Goal: Information Seeking & Learning: Check status

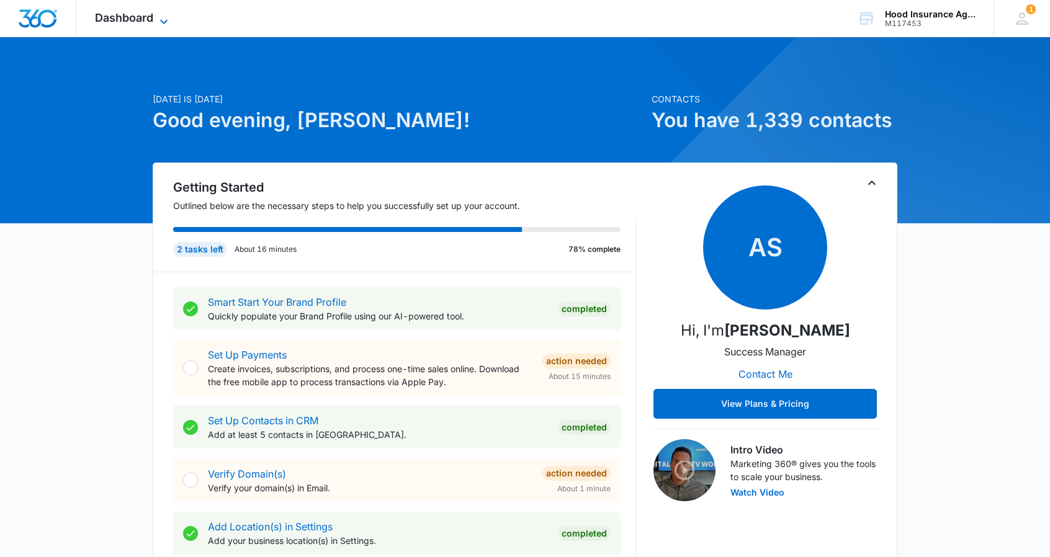
click at [170, 20] on icon at bounding box center [163, 21] width 15 height 15
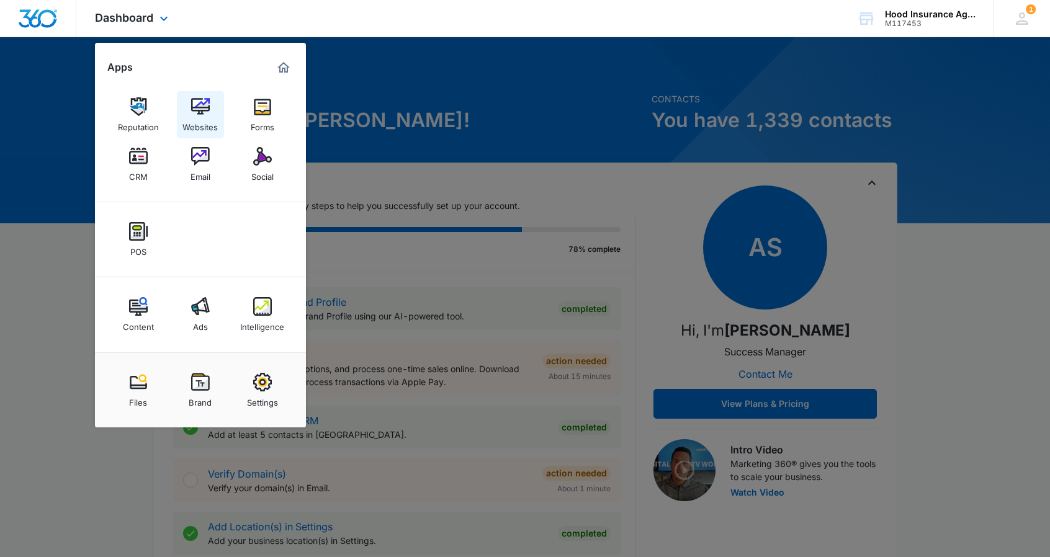
click at [195, 107] on img at bounding box center [200, 106] width 19 height 19
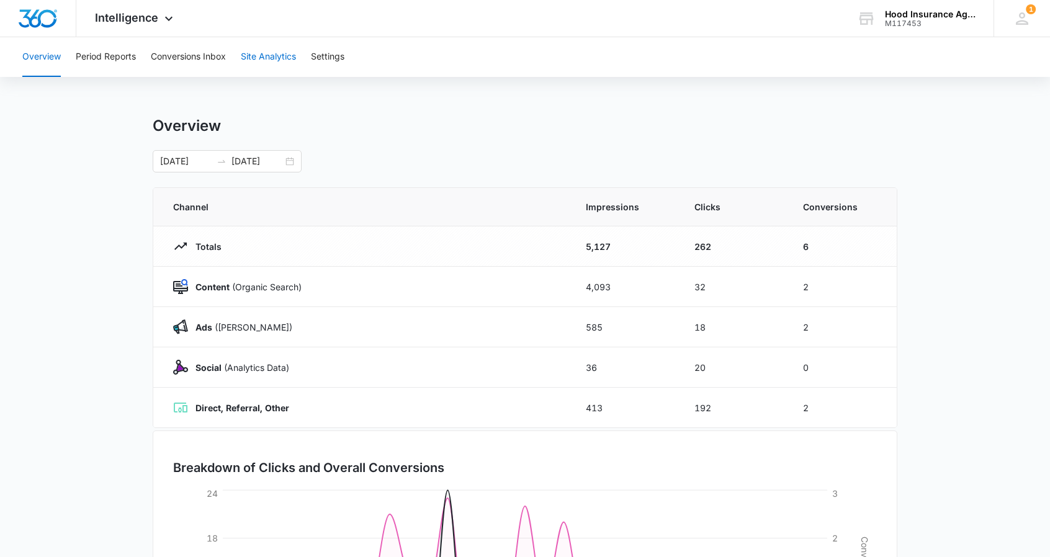
click at [283, 55] on button "Site Analytics" at bounding box center [268, 57] width 55 height 40
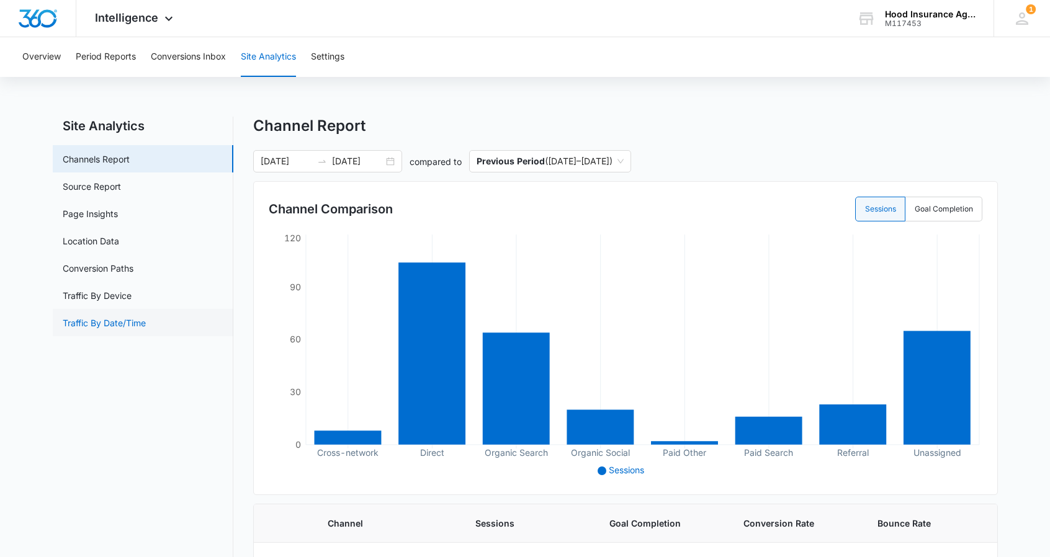
click at [110, 326] on link "Traffic By Date/Time" at bounding box center [104, 322] width 83 height 13
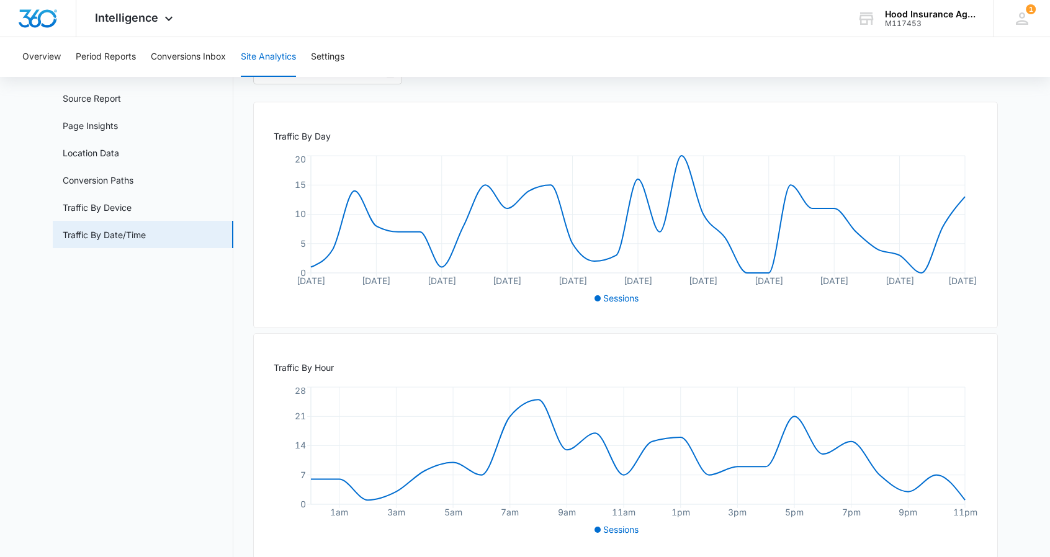
scroll to position [107, 0]
